Goal: Task Accomplishment & Management: Manage account settings

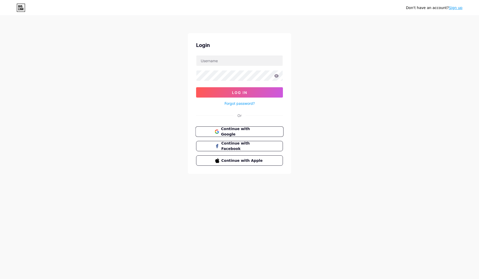
click at [227, 132] on span "Continue with Google" at bounding box center [242, 131] width 43 height 11
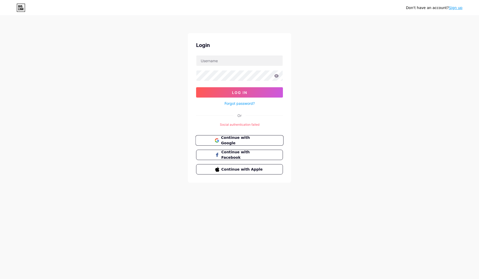
click at [243, 142] on span "Continue with Google" at bounding box center [242, 140] width 43 height 11
click at [236, 59] on input "text" at bounding box center [239, 61] width 86 height 10
type input "rajneesh120804@gmail.com"
click at [243, 102] on link "Forgot password?" at bounding box center [240, 103] width 30 height 5
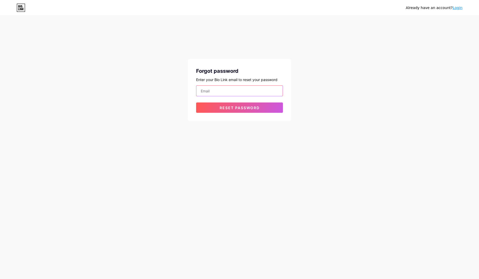
click at [239, 89] on input "email" at bounding box center [239, 91] width 86 height 10
type input "rajneesh120804@gmail.com"
click at [240, 106] on span "Reset password" at bounding box center [240, 108] width 40 height 4
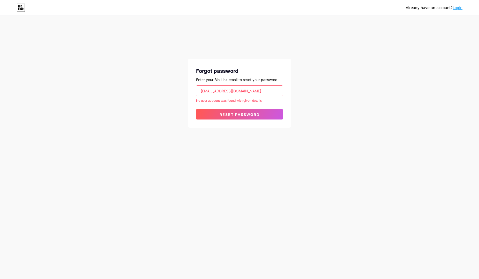
click at [454, 9] on link "Login" at bounding box center [458, 8] width 10 height 4
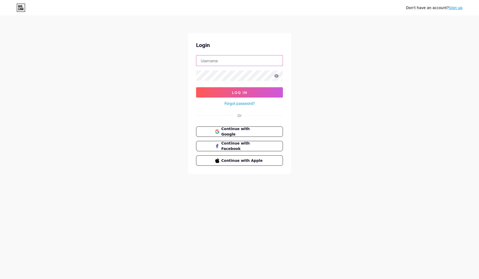
click at [241, 64] on input "text" at bounding box center [239, 61] width 86 height 10
type input "mauryarajneesh624@gmail.com"
click at [244, 102] on link "Forgot password?" at bounding box center [240, 103] width 30 height 5
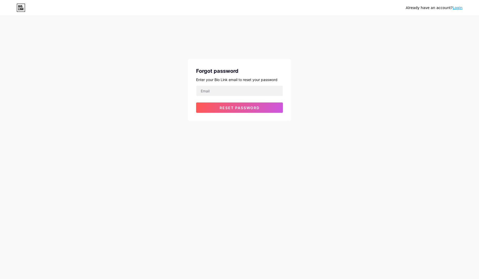
click at [244, 102] on form "Reset password" at bounding box center [239, 99] width 87 height 27
click at [244, 93] on input "email" at bounding box center [239, 91] width 86 height 10
type input "mauryarajneesh624@gmail.com"
click at [249, 108] on span "Reset password" at bounding box center [240, 108] width 40 height 4
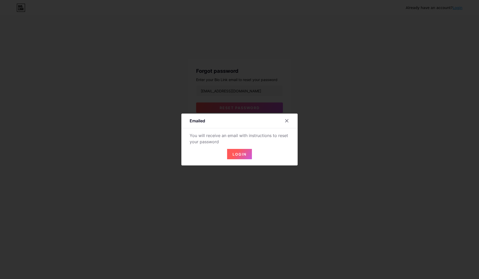
click at [238, 154] on span "Login" at bounding box center [240, 154] width 14 height 4
